Goal: Task Accomplishment & Management: Manage account settings

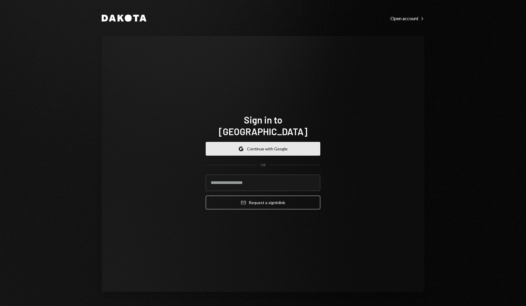
click at [265, 142] on button "Google Continue with Google" at bounding box center [263, 149] width 114 height 14
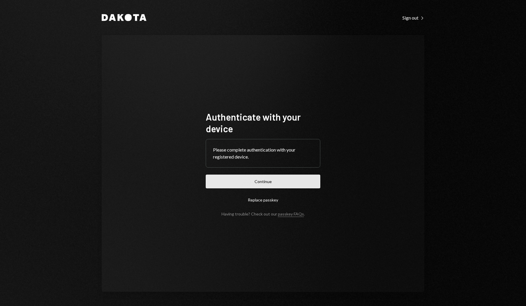
click at [301, 178] on button "Continue" at bounding box center [263, 182] width 114 height 14
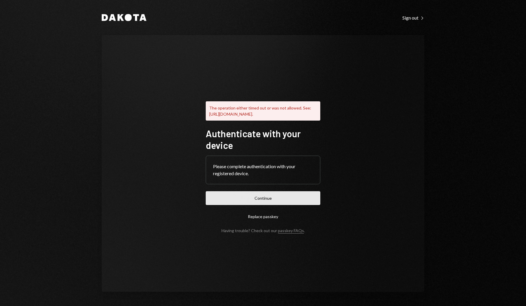
click at [278, 201] on button "Continue" at bounding box center [263, 198] width 114 height 14
